Goal: Browse casually

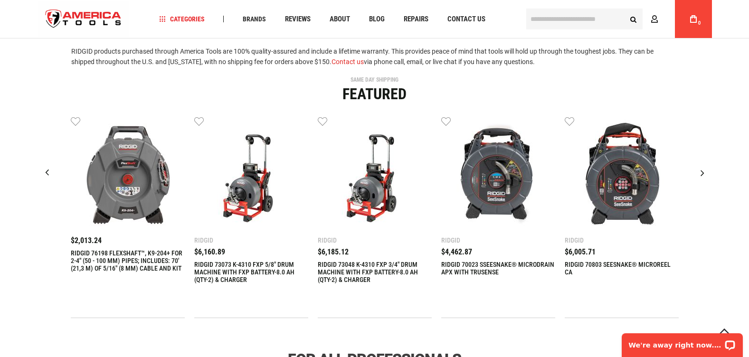
scroll to position [332, 0]
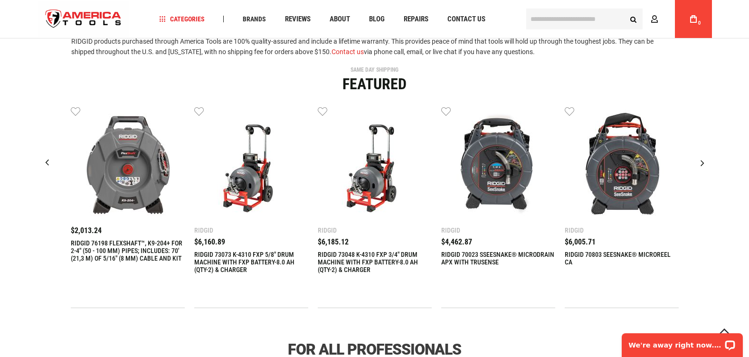
click at [702, 163] on div "Next slide" at bounding box center [702, 163] width 24 height 24
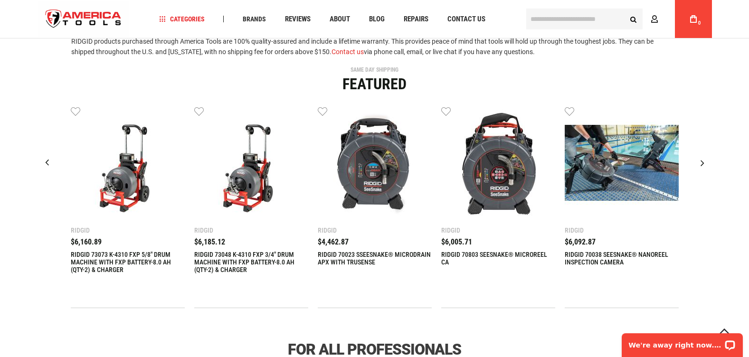
click at [702, 163] on div "Next slide" at bounding box center [702, 163] width 24 height 24
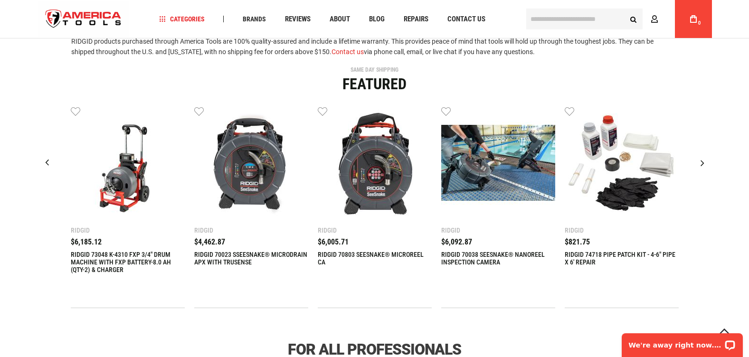
click at [702, 163] on div "Next slide" at bounding box center [702, 163] width 24 height 24
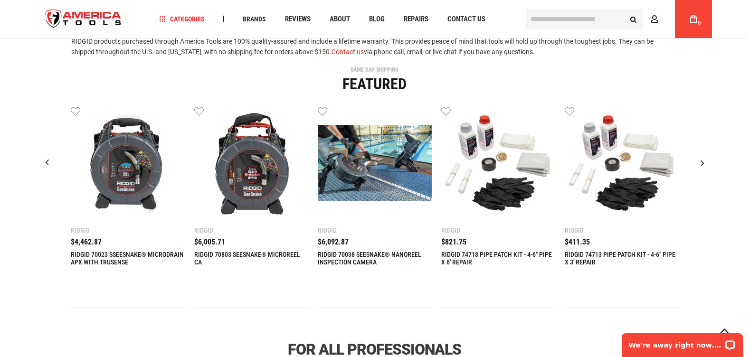
click at [702, 163] on div "Next slide" at bounding box center [702, 163] width 24 height 24
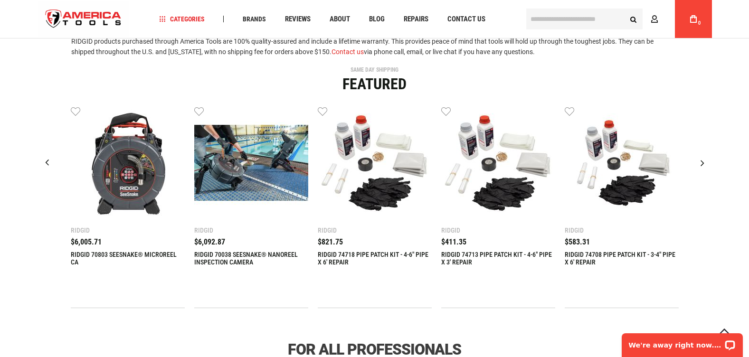
click at [702, 163] on div "Next slide" at bounding box center [702, 163] width 24 height 24
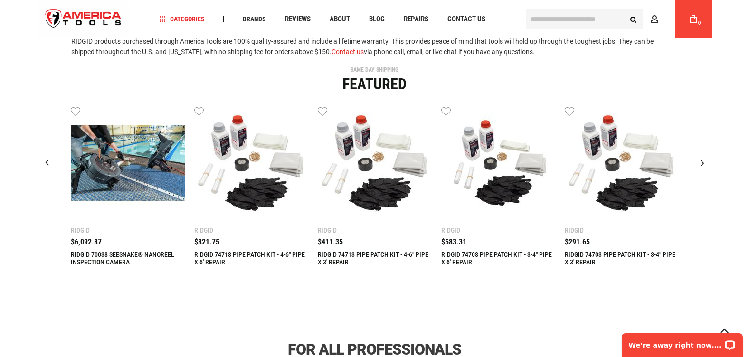
click at [702, 163] on div "Next slide" at bounding box center [702, 163] width 24 height 24
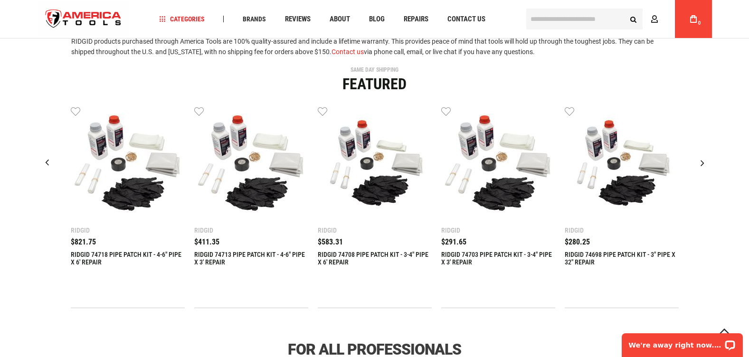
click at [702, 163] on div "Next slide" at bounding box center [702, 163] width 24 height 24
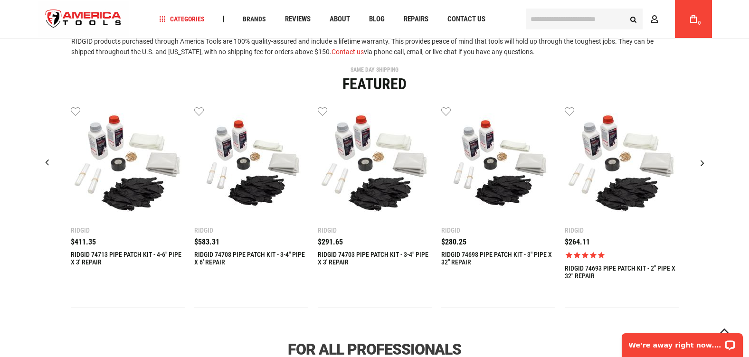
click at [702, 163] on div "Next slide" at bounding box center [702, 163] width 24 height 24
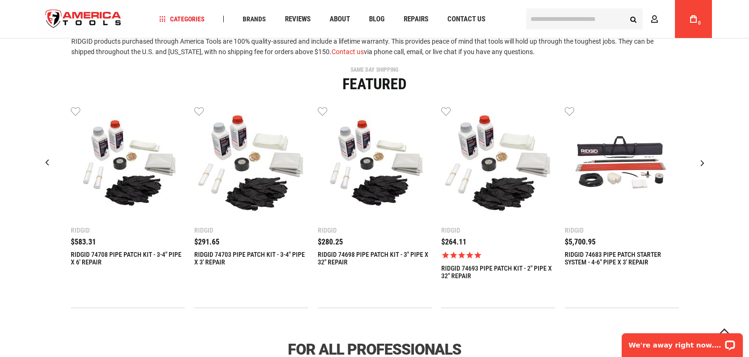
click at [702, 163] on div "Next slide" at bounding box center [702, 163] width 24 height 24
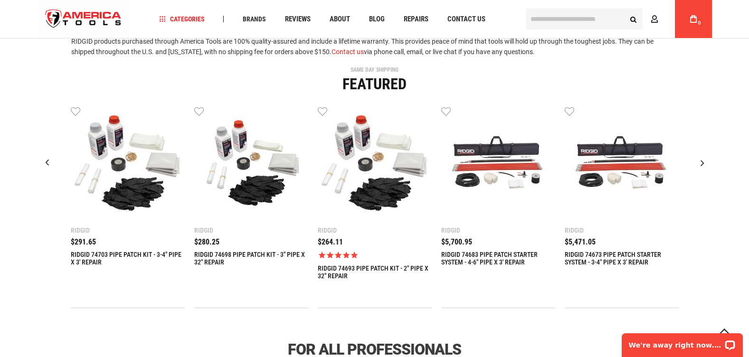
click at [702, 163] on div "Next slide" at bounding box center [702, 163] width 24 height 24
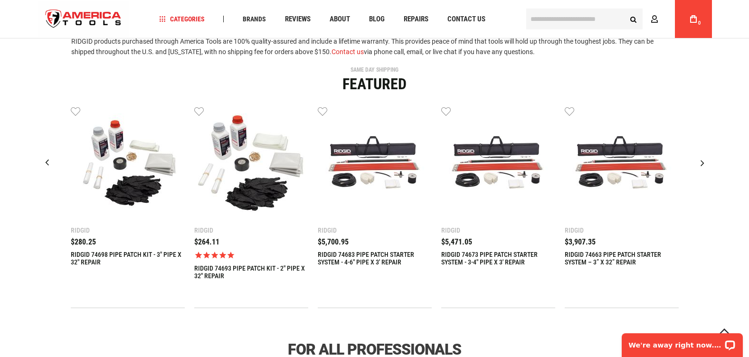
click at [702, 163] on div "Next slide" at bounding box center [702, 163] width 24 height 24
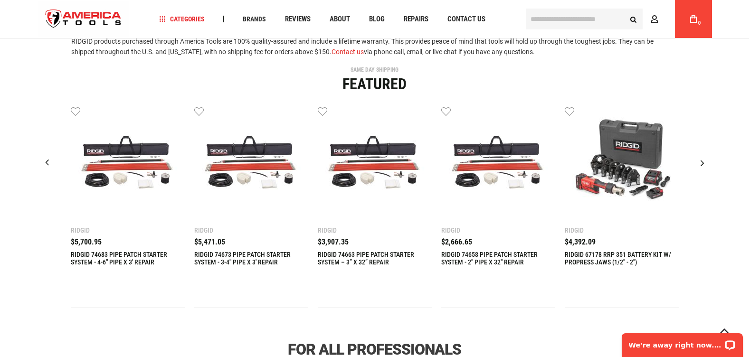
click at [702, 163] on div "Next slide" at bounding box center [702, 163] width 24 height 24
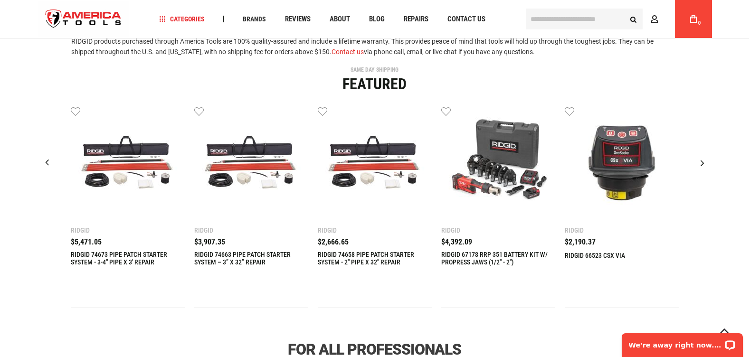
click at [702, 163] on div "Next slide" at bounding box center [702, 163] width 24 height 24
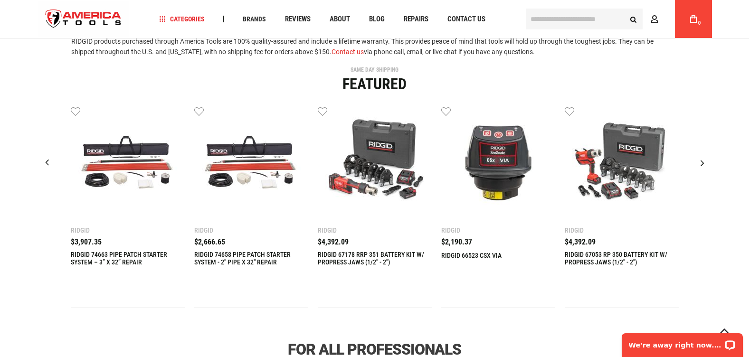
click at [702, 163] on div "Next slide" at bounding box center [702, 163] width 24 height 24
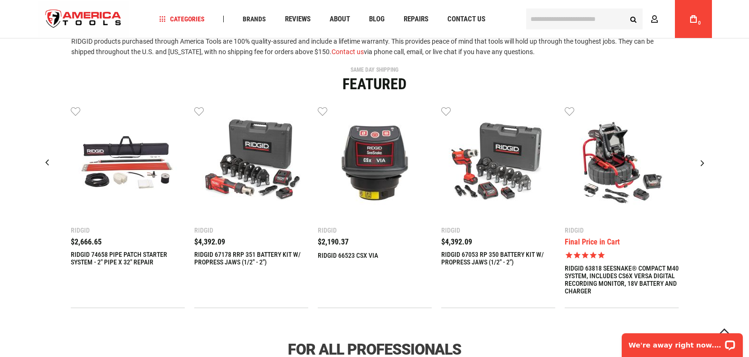
click at [702, 163] on div "Next slide" at bounding box center [702, 163] width 24 height 24
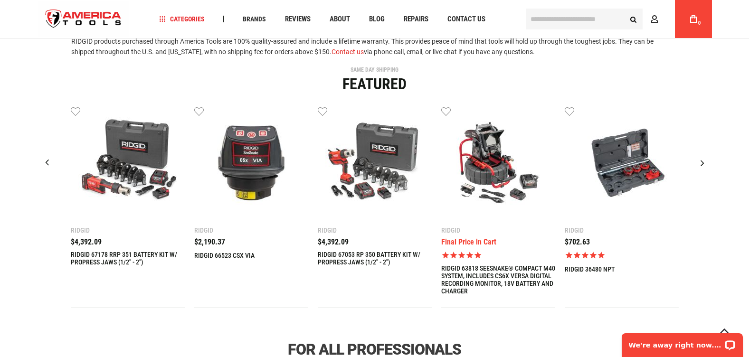
click at [702, 163] on div "Next slide" at bounding box center [702, 163] width 24 height 24
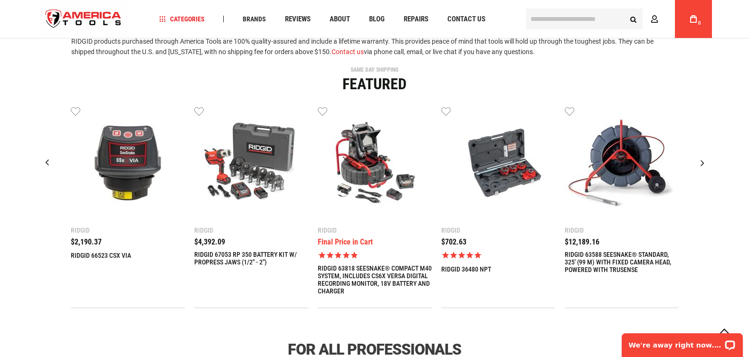
click at [702, 163] on div "Next slide" at bounding box center [702, 163] width 24 height 24
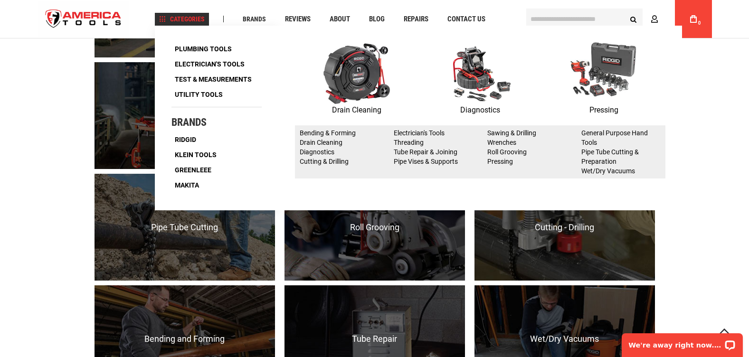
scroll to position [760, 0]
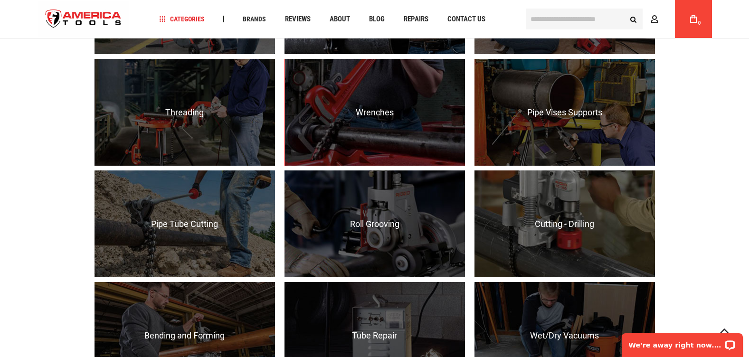
click at [675, 169] on div "For all Professionals Diagnostics, Inspection & Locating RIDGID® SeeSnake® and …" at bounding box center [374, 209] width 749 height 591
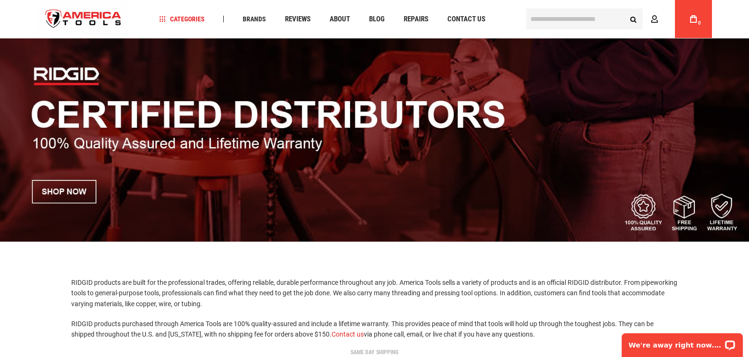
scroll to position [0, 0]
